Goal: Information Seeking & Learning: Check status

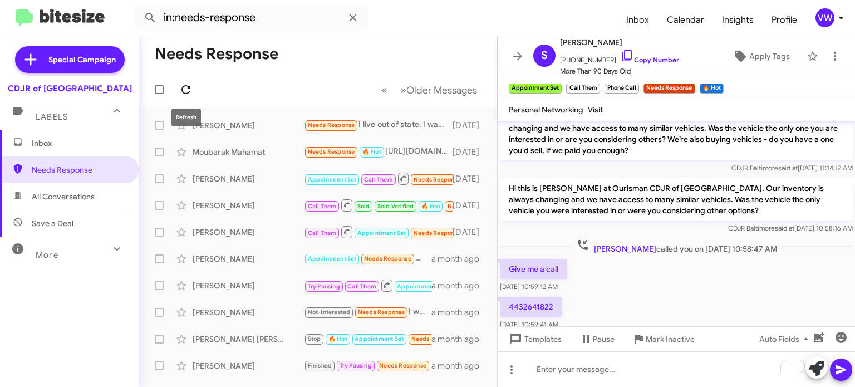
click at [182, 91] on icon at bounding box center [185, 89] width 13 height 13
click at [176, 90] on mat-toolbar-row "« Previous » Next Older Messages" at bounding box center [318, 90] width 358 height 36
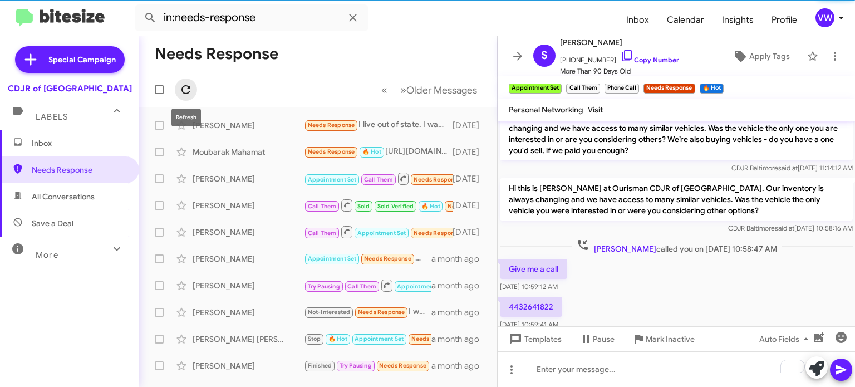
drag, startPoint x: 184, startPoint y: 92, endPoint x: 187, endPoint y: 87, distance: 6.2
click at [188, 90] on icon at bounding box center [185, 89] width 13 height 13
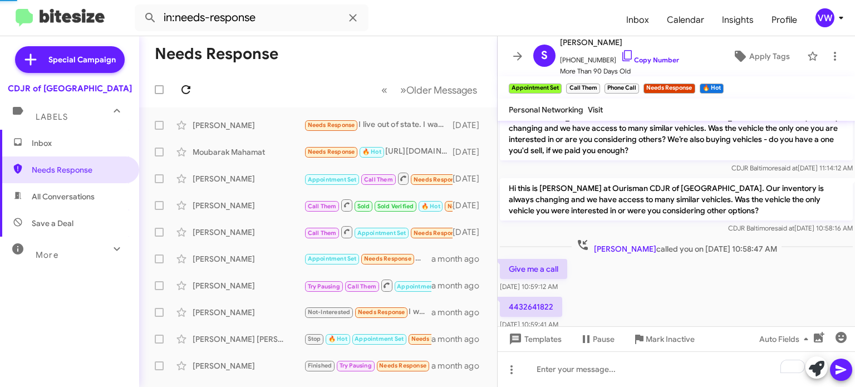
click at [190, 95] on icon at bounding box center [185, 89] width 13 height 13
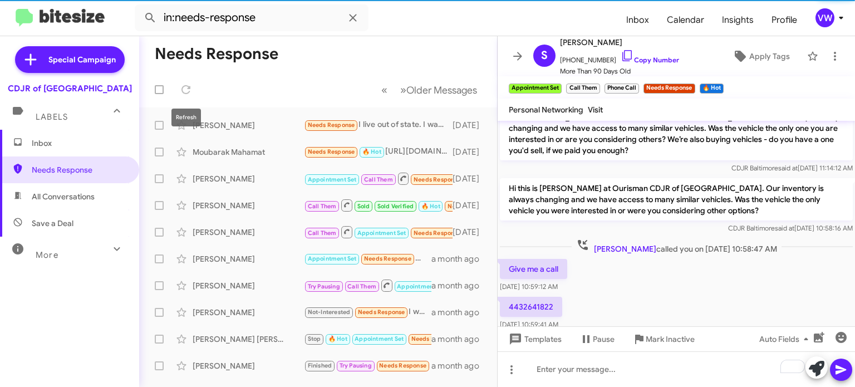
click at [165, 84] on label at bounding box center [159, 90] width 22 height 22
click at [159, 94] on input "checkbox" at bounding box center [159, 94] width 1 height 1
checkbox input "true"
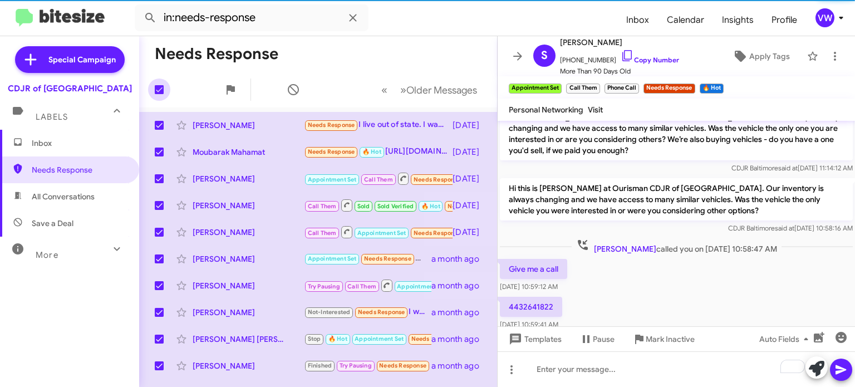
checkbox input "true"
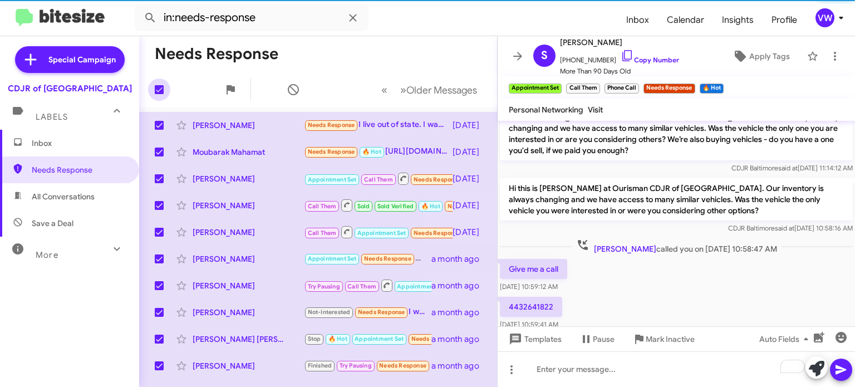
checkbox input "true"
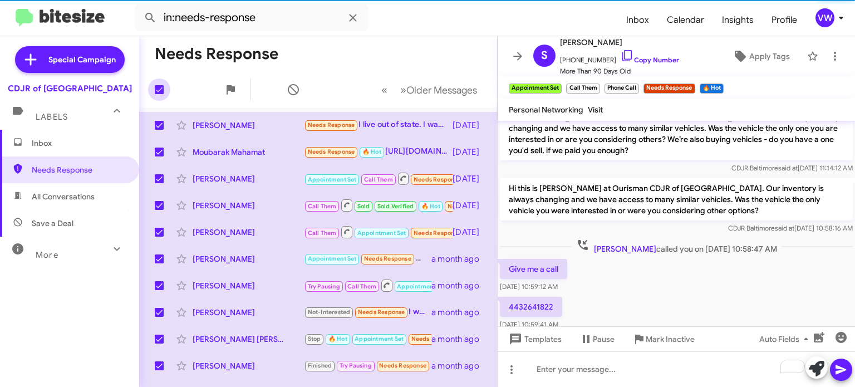
checkbox input "true"
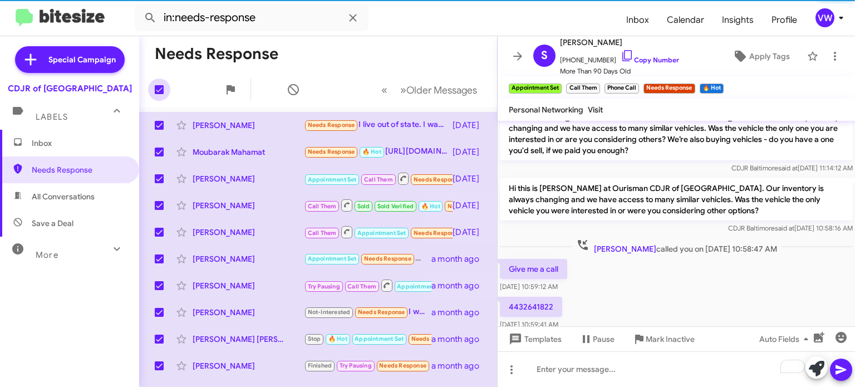
checkbox input "true"
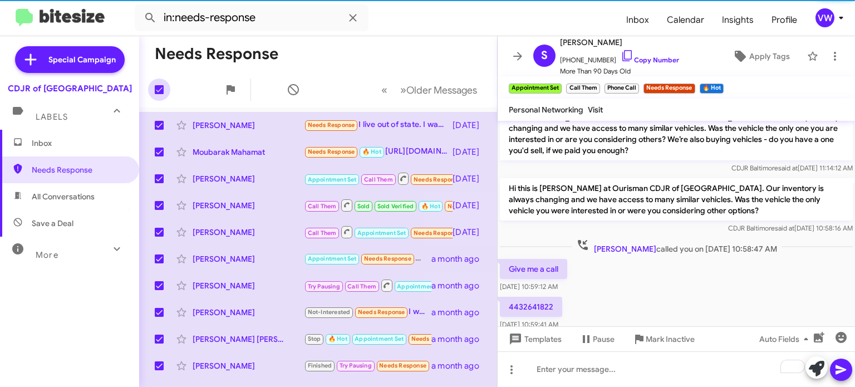
click at [191, 90] on div at bounding box center [240, 90] width 130 height 22
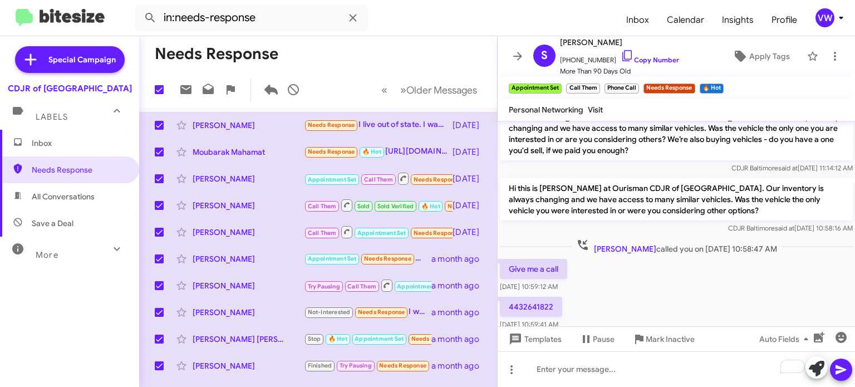
click at [82, 256] on div "More" at bounding box center [58, 250] width 99 height 21
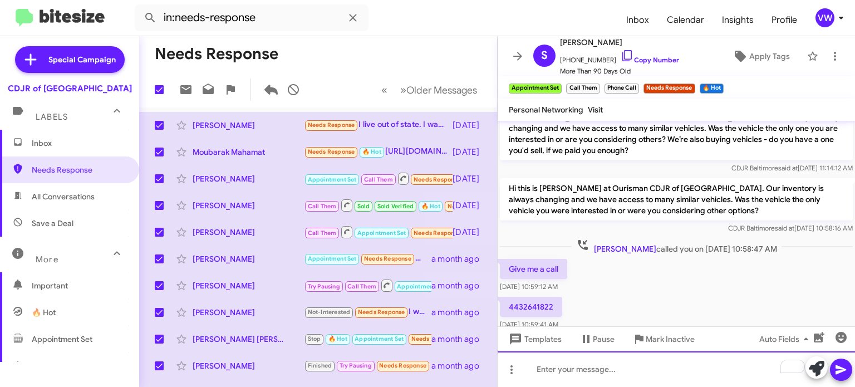
drag, startPoint x: 831, startPoint y: 383, endPoint x: 722, endPoint y: 332, distance: 120.8
click at [823, 375] on div at bounding box center [676, 369] width 357 height 36
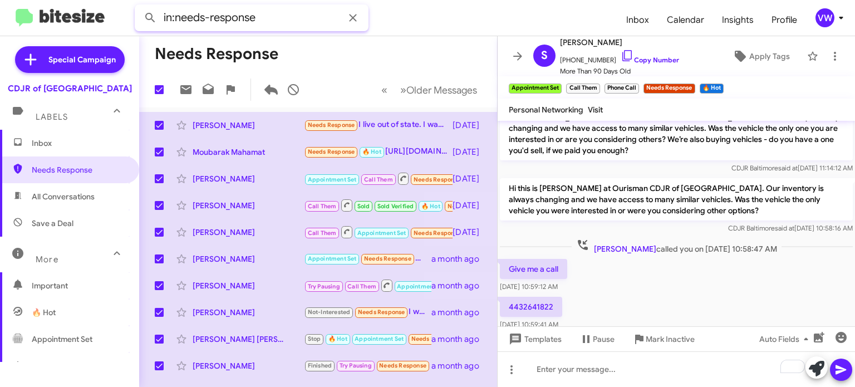
drag, startPoint x: 340, startPoint y: 29, endPoint x: 337, endPoint y: 37, distance: 8.3
click at [337, 37] on div "in:needs-response Inbox Calendar Insights Profile vw Special Campaign CDJR of B…" at bounding box center [427, 193] width 855 height 387
click at [85, 105] on div "Labels" at bounding box center [58, 112] width 99 height 21
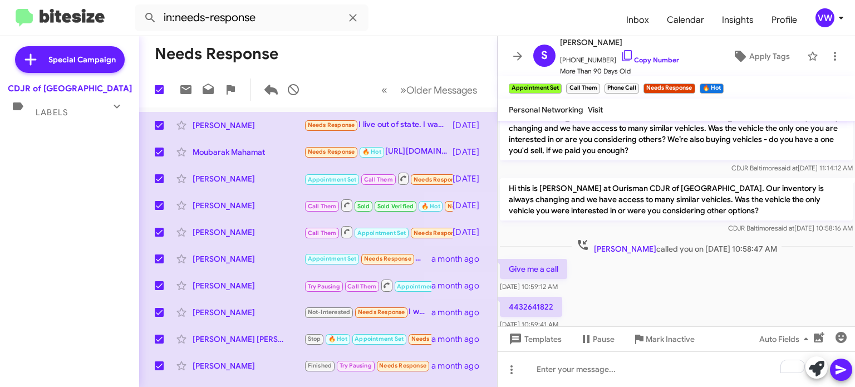
click at [332, 77] on mat-toolbar-row "20 « Previous » Next Older Messages" at bounding box center [318, 90] width 358 height 36
click at [329, 79] on mat-toolbar-row "20 « Previous » Next Older Messages" at bounding box center [318, 90] width 358 height 36
click at [325, 86] on mat-toolbar-row "20 « Previous » Next Older Messages" at bounding box center [318, 90] width 358 height 36
click at [322, 89] on mat-toolbar-row "20 « Previous » Next Older Messages" at bounding box center [318, 90] width 358 height 36
drag, startPoint x: 459, startPoint y: 89, endPoint x: 122, endPoint y: 131, distance: 339.5
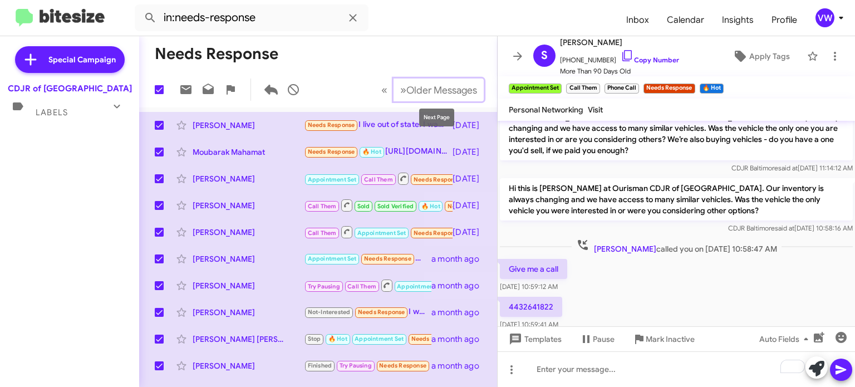
click at [447, 91] on span "Older Messages" at bounding box center [441, 90] width 71 height 12
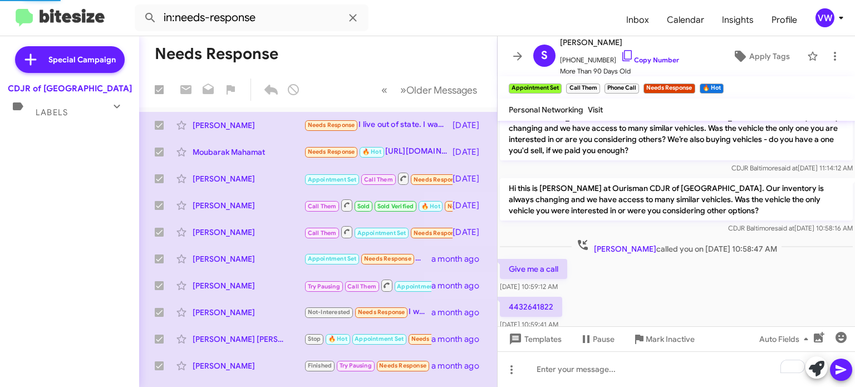
drag, startPoint x: 9, startPoint y: 165, endPoint x: 28, endPoint y: 161, distance: 19.4
click at [16, 164] on div "Special Campaign CDJR of Baltimore Labels Inbox Needs Response All Conversation…" at bounding box center [69, 209] width 139 height 346
drag, startPoint x: 51, startPoint y: 169, endPoint x: 724, endPoint y: 305, distance: 686.6
click at [70, 171] on div "Special Campaign CDJR of Baltimore Labels Inbox Needs Response All Conversation…" at bounding box center [69, 209] width 139 height 346
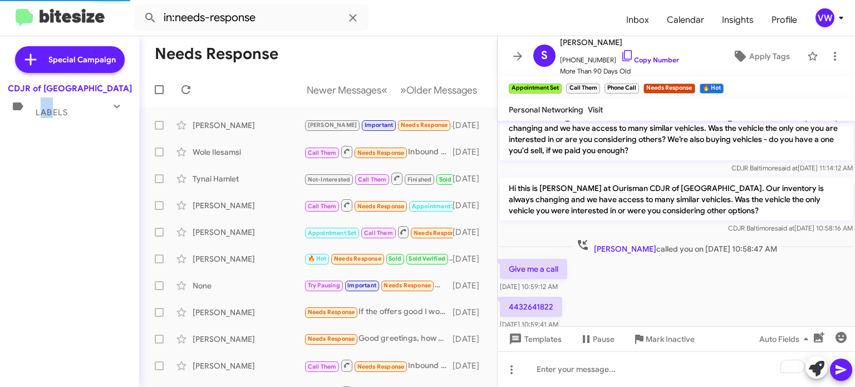
checkbox input "false"
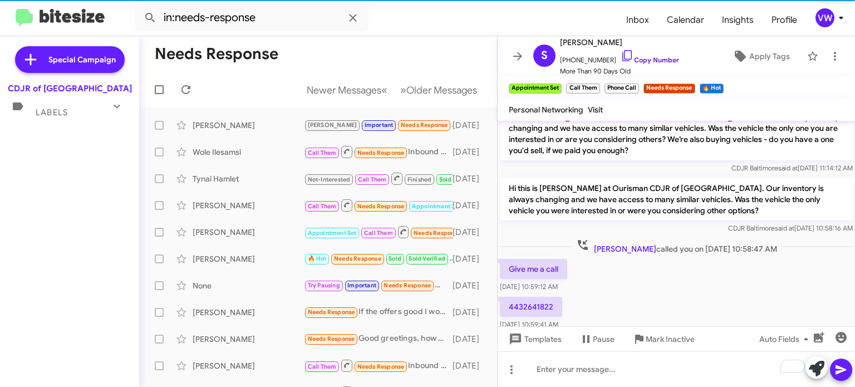
drag, startPoint x: 717, startPoint y: 297, endPoint x: 687, endPoint y: 251, distance: 55.0
click at [711, 332] on div at bounding box center [676, 360] width 357 height 56
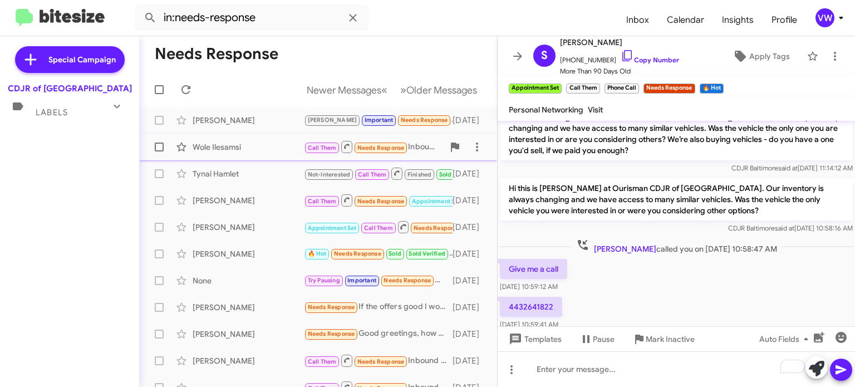
scroll to position [11, 0]
